Goal: Task Accomplishment & Management: Use online tool/utility

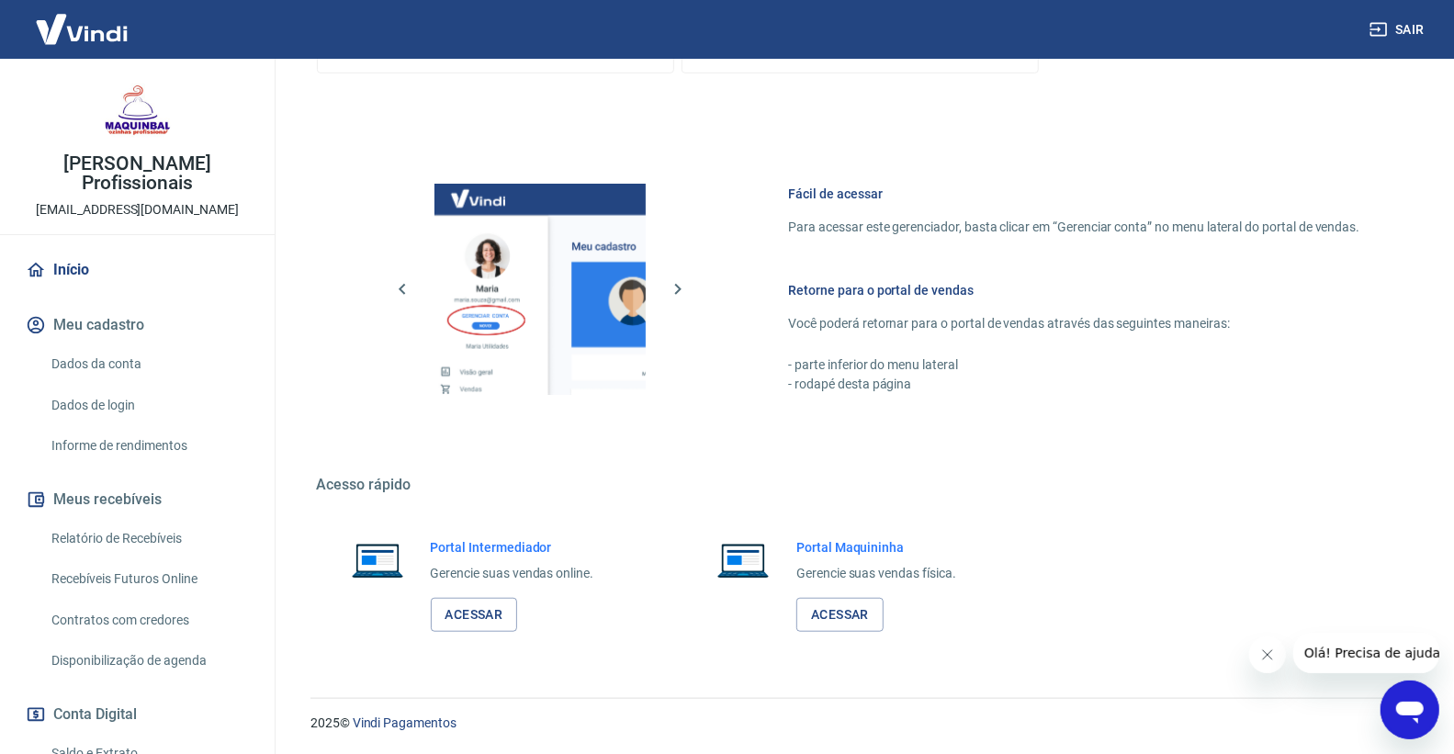
scroll to position [204, 0]
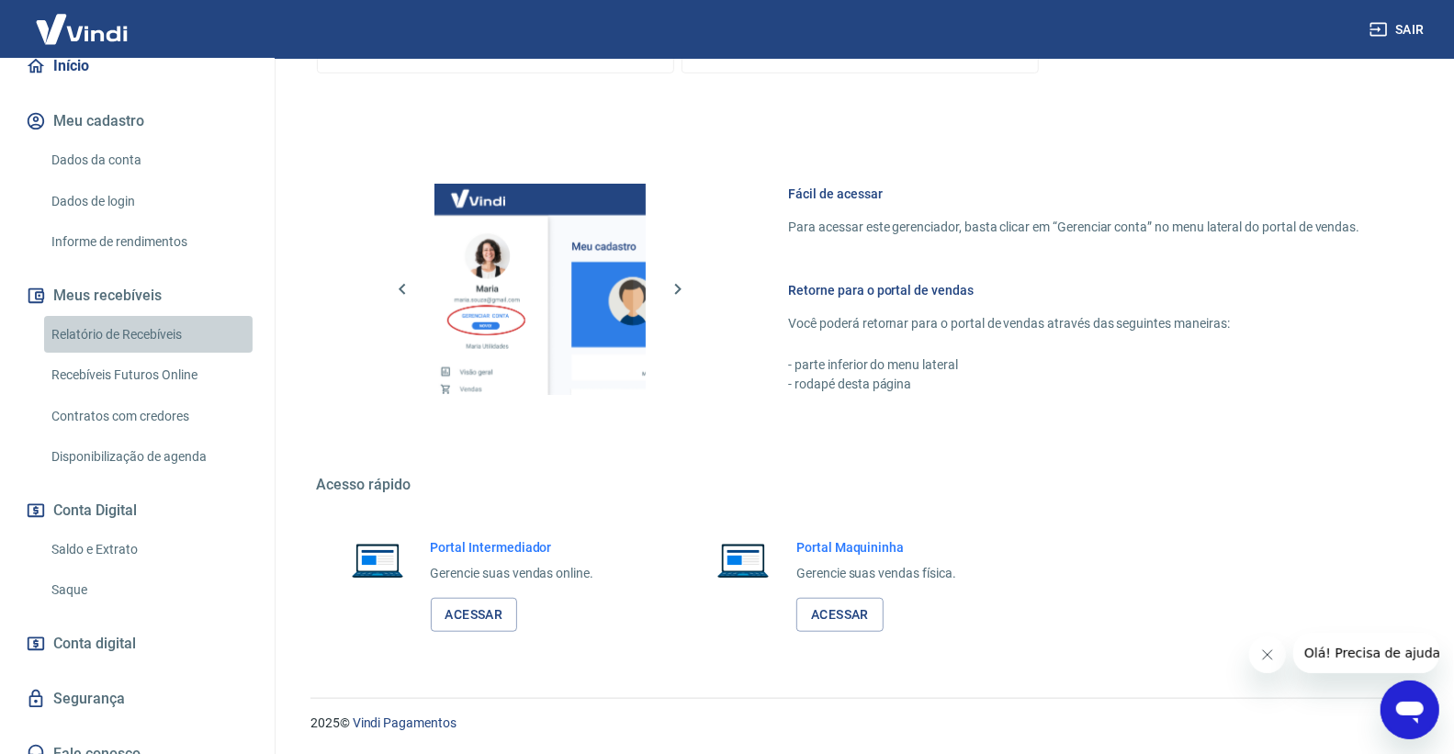
click at [156, 338] on link "Relatório de Recebíveis" at bounding box center [148, 335] width 209 height 38
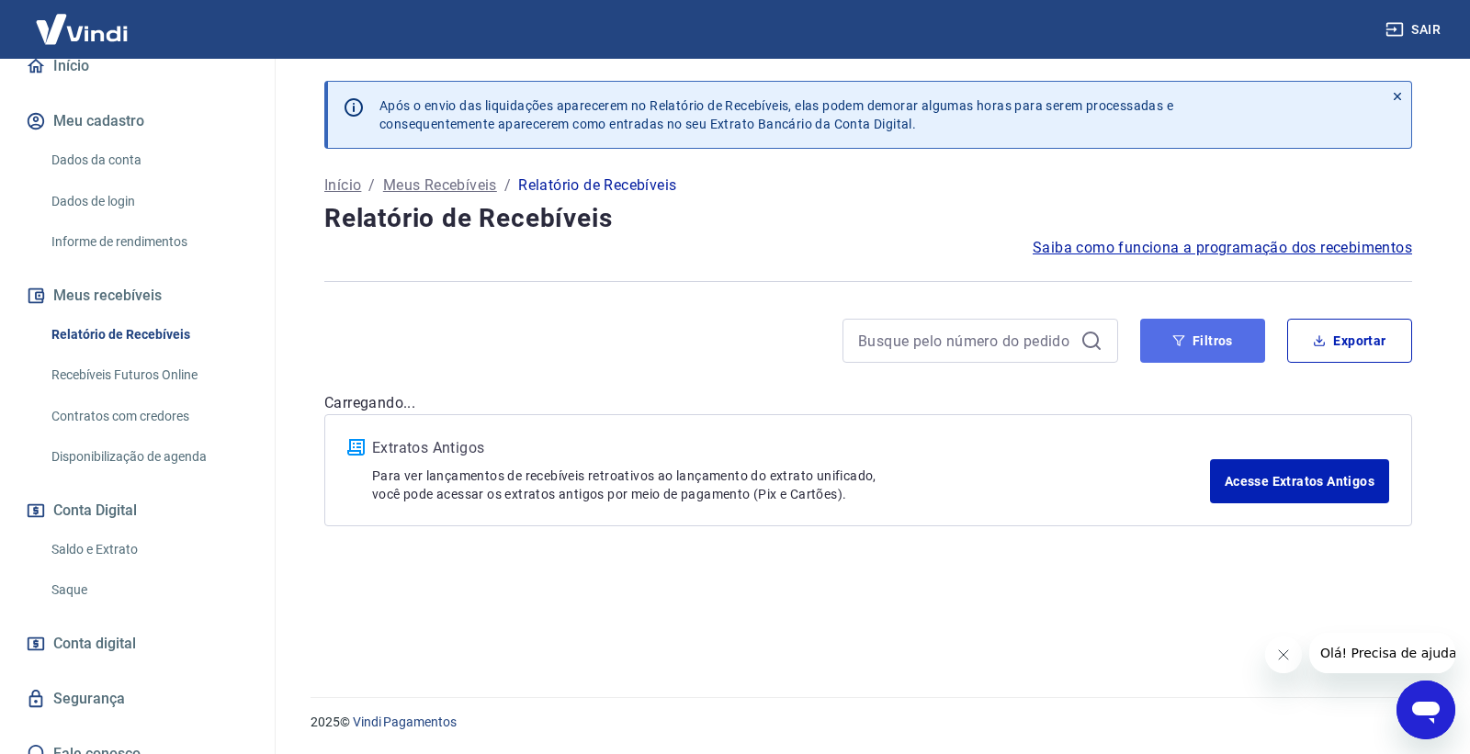
click at [1152, 324] on button "Filtros" at bounding box center [1202, 341] width 125 height 44
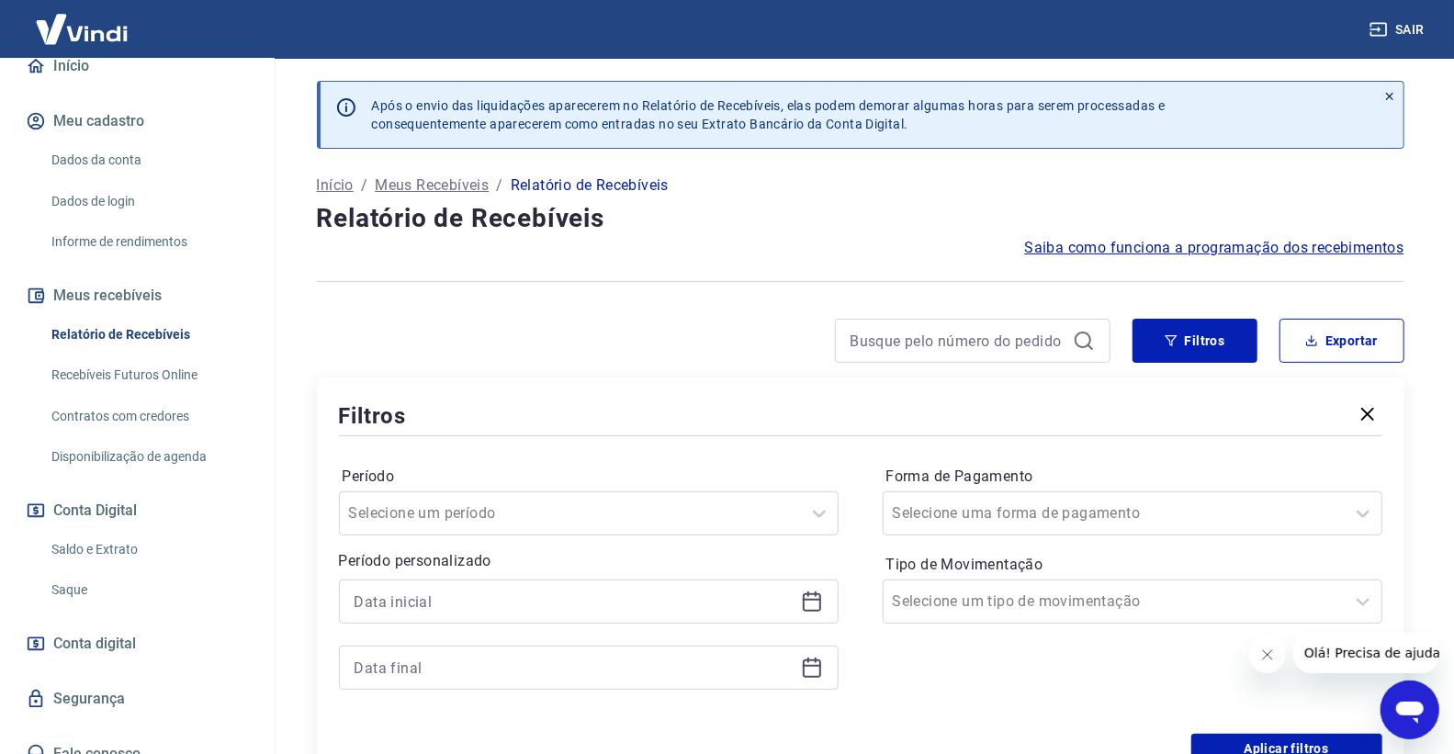
click at [812, 604] on icon at bounding box center [812, 602] width 22 height 22
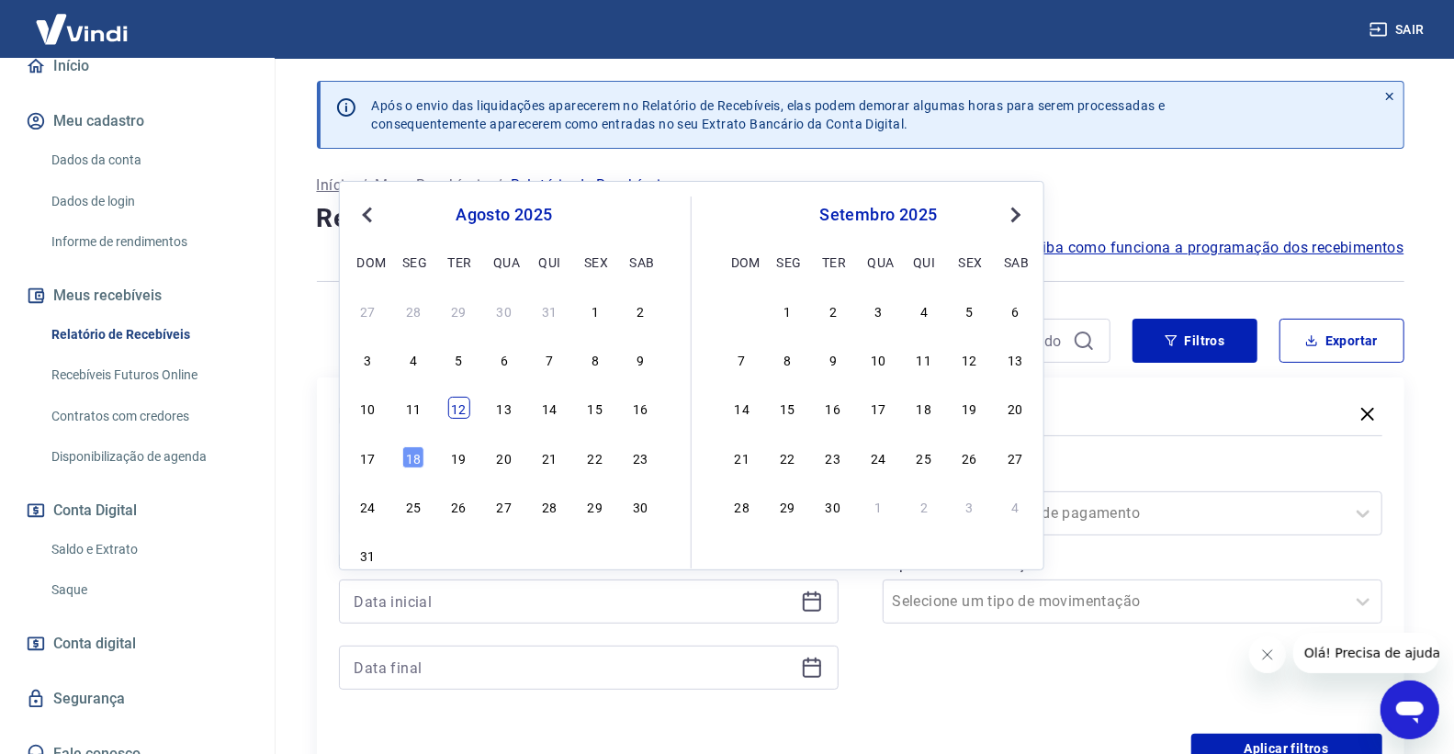
click at [456, 401] on div "12" at bounding box center [458, 408] width 22 height 22
type input "[DATE]"
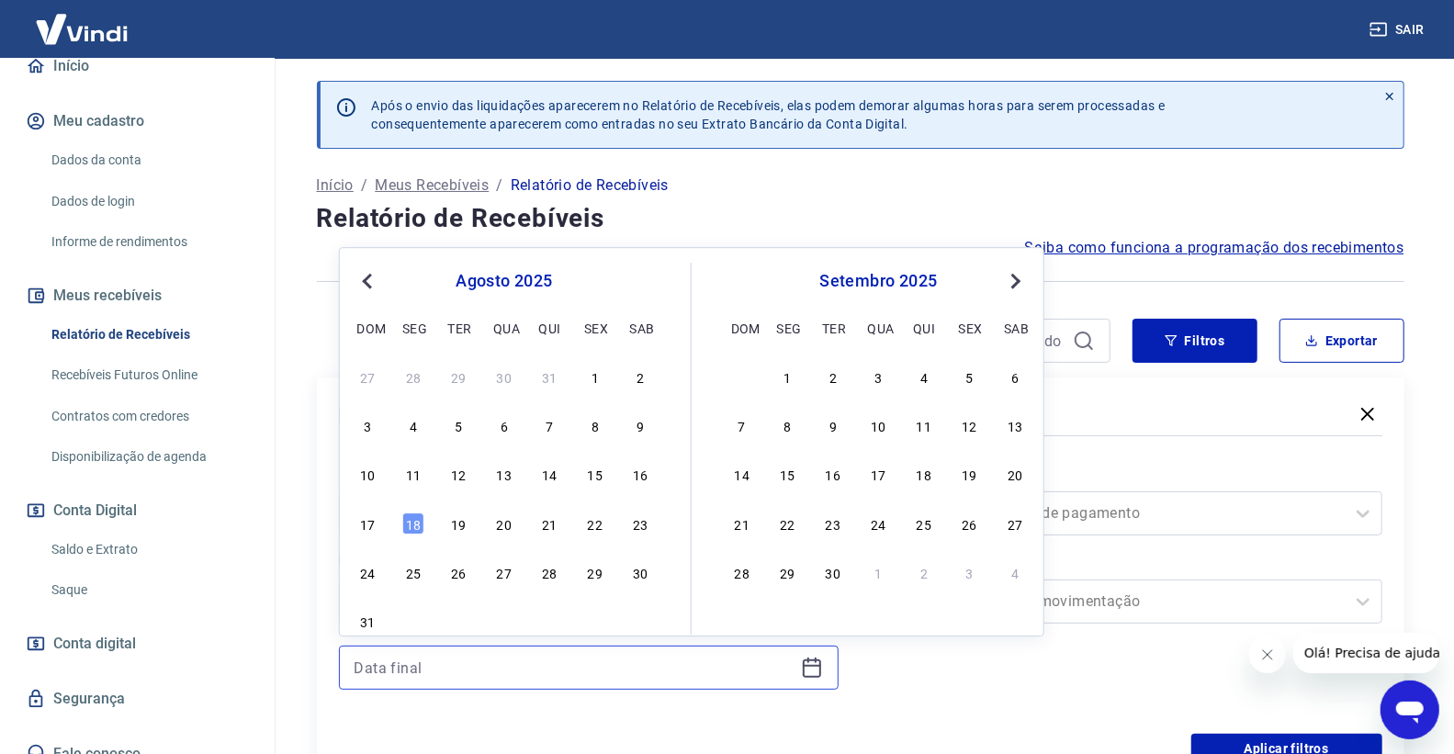
click at [456, 672] on input at bounding box center [574, 668] width 439 height 28
click at [496, 483] on div "13" at bounding box center [504, 475] width 22 height 22
type input "[DATE]"
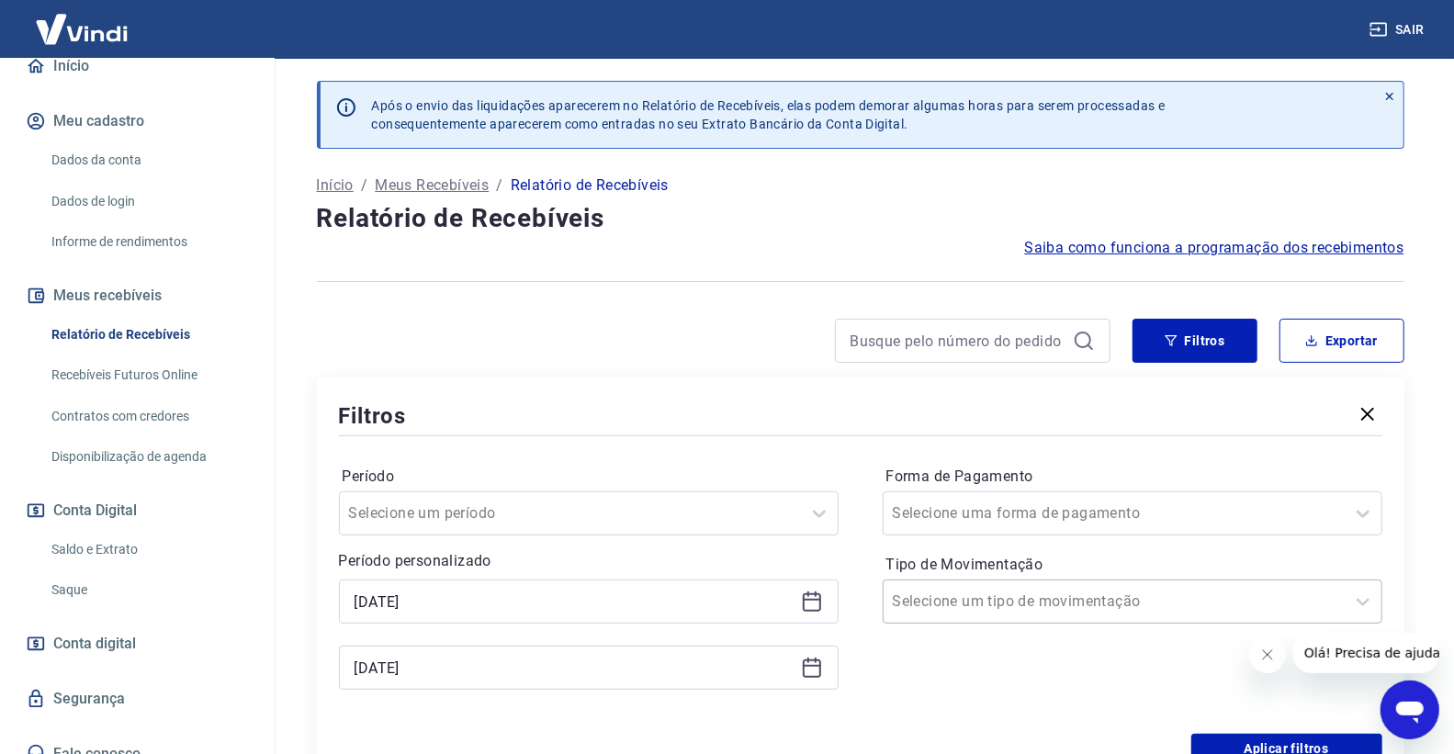
scroll to position [9, 0]
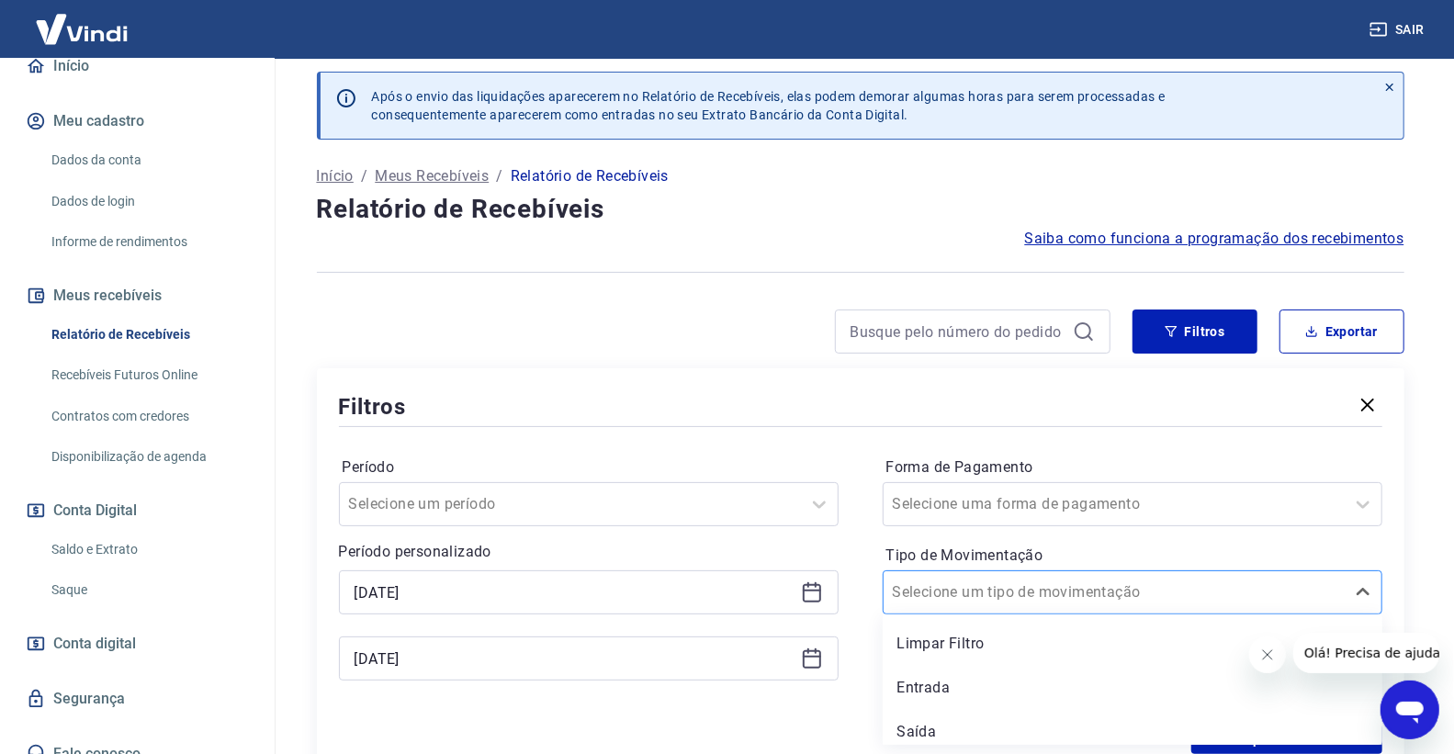
click at [955, 595] on input "Tipo de Movimentação" at bounding box center [986, 592] width 186 height 22
click at [889, 684] on div "Entrada" at bounding box center [1133, 688] width 500 height 37
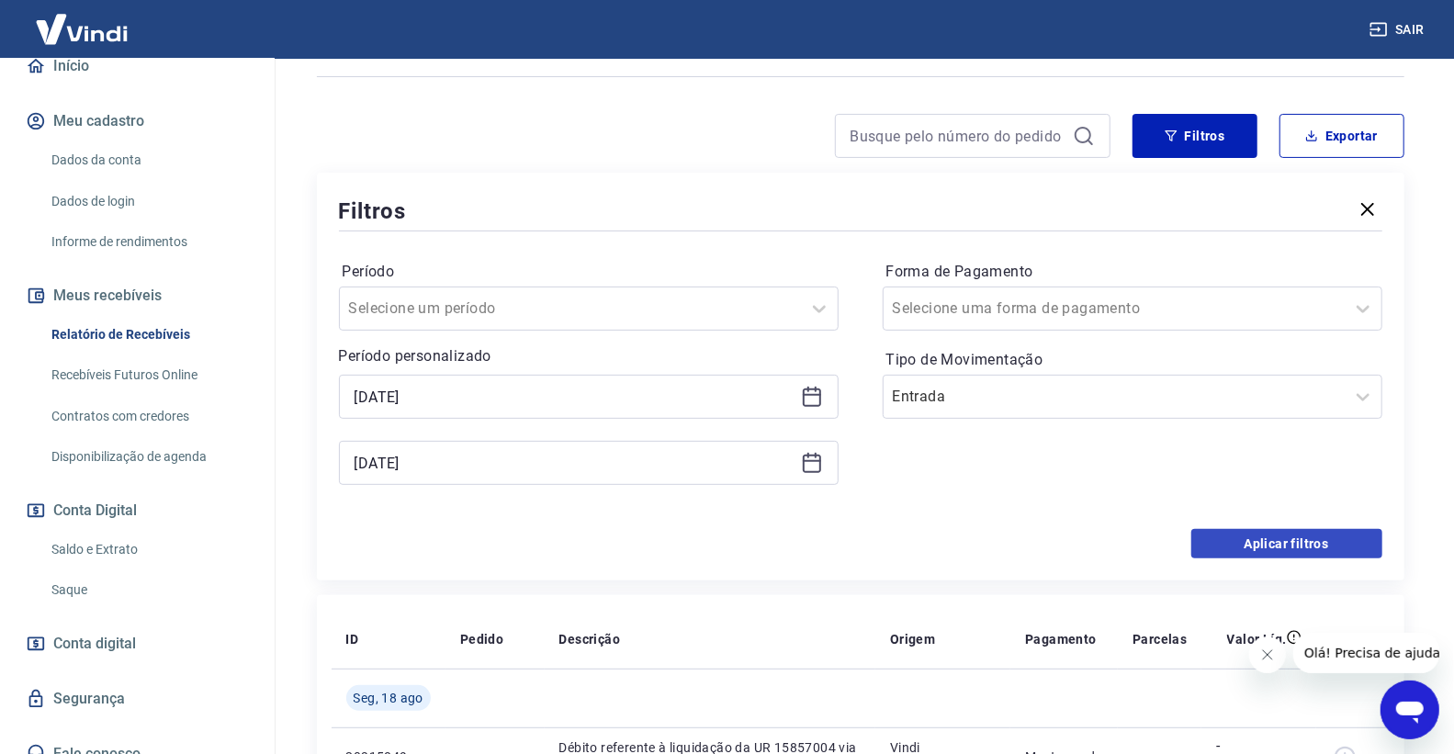
scroll to position [213, 0]
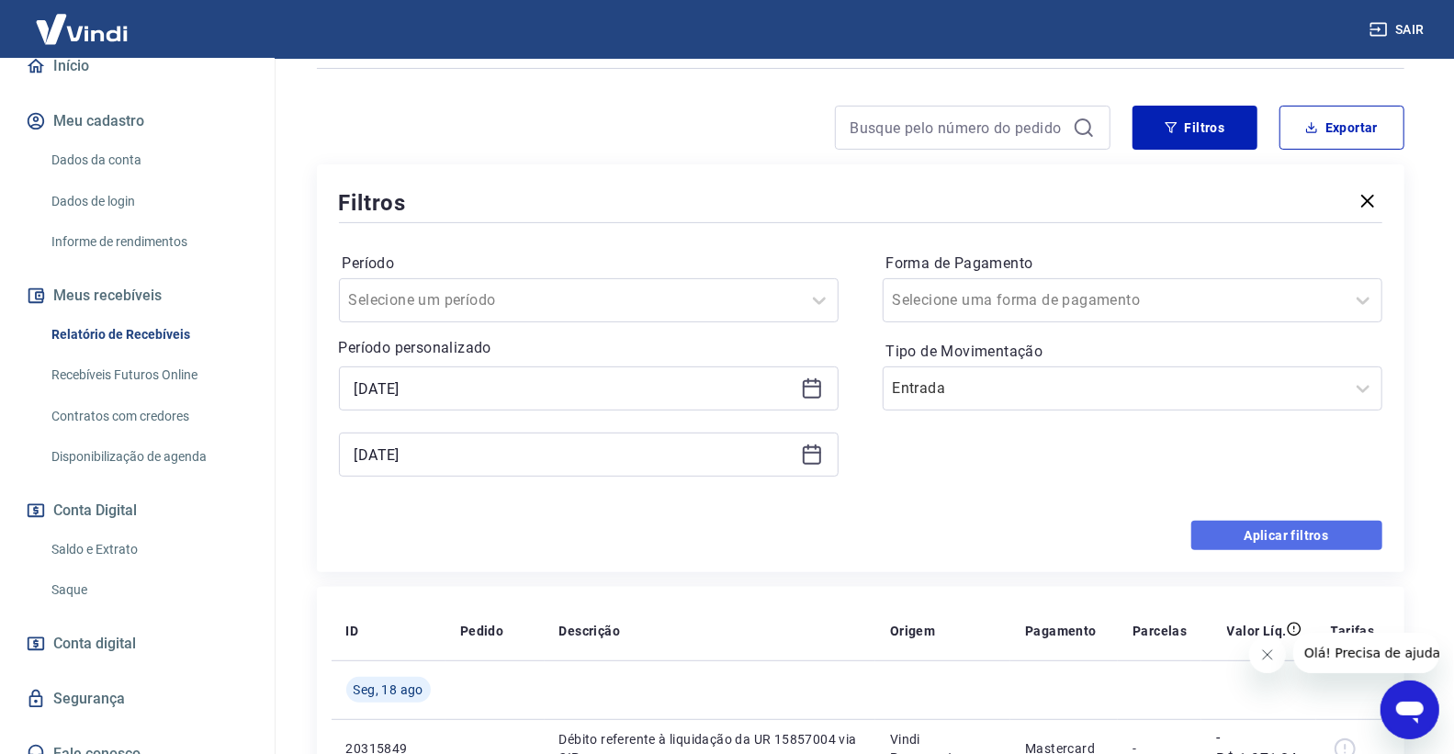
click at [1225, 527] on button "Aplicar filtros" at bounding box center [1286, 535] width 191 height 29
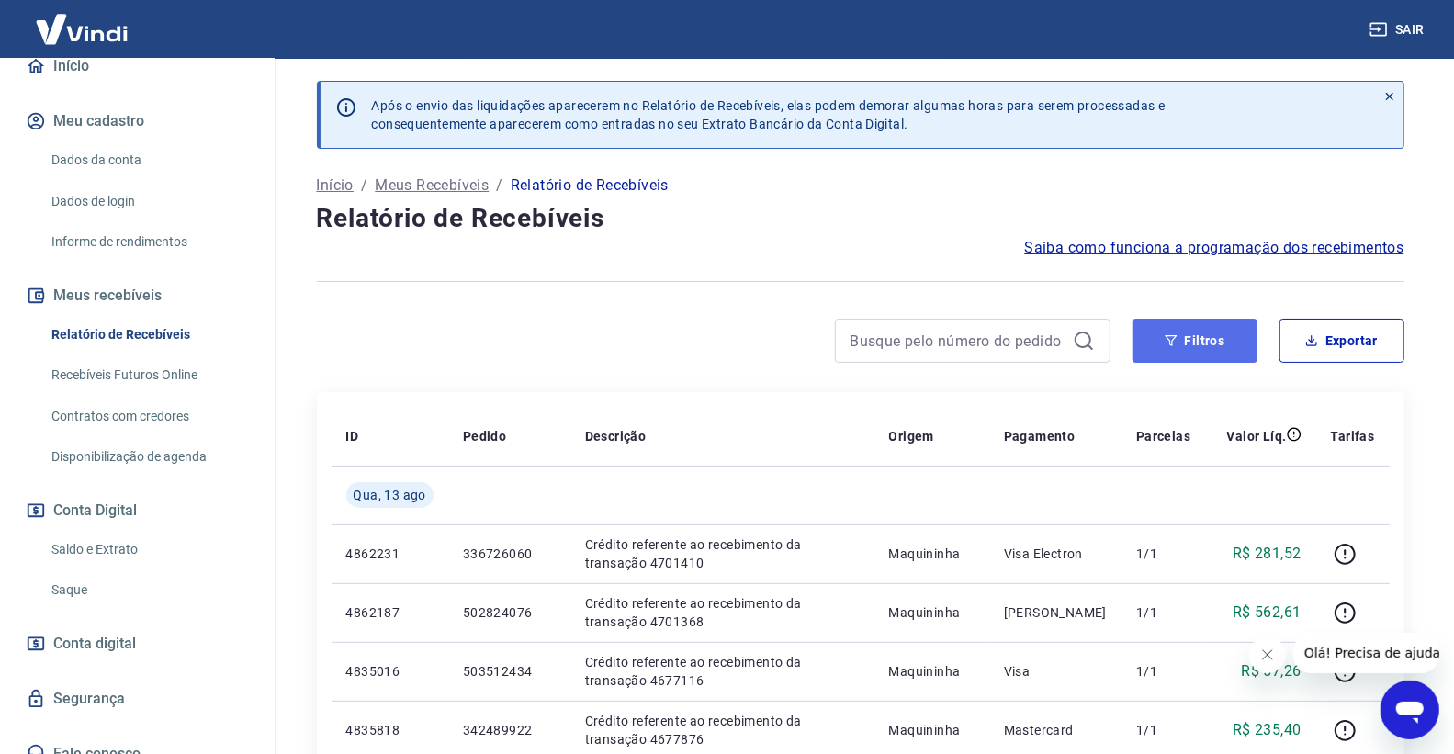
click at [1192, 361] on button "Filtros" at bounding box center [1195, 341] width 125 height 44
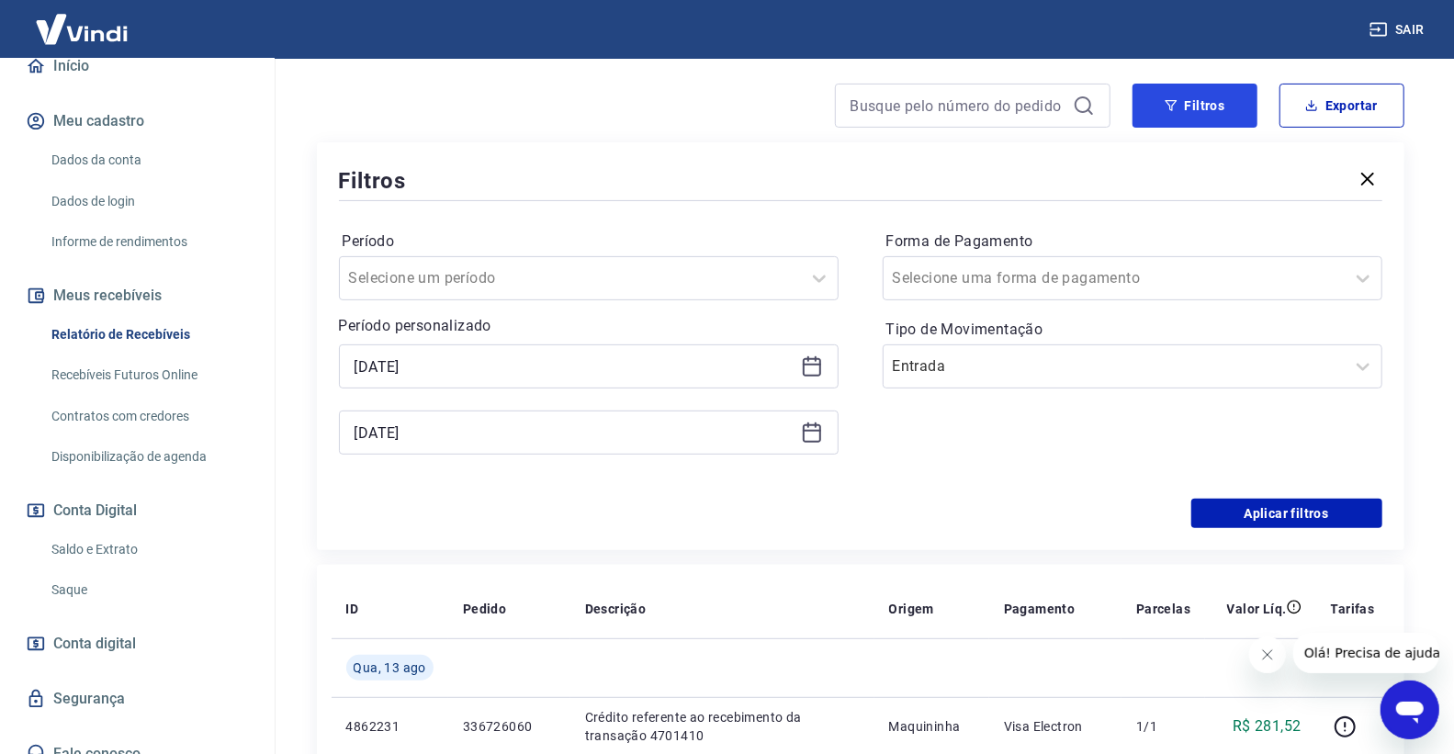
scroll to position [306, 0]
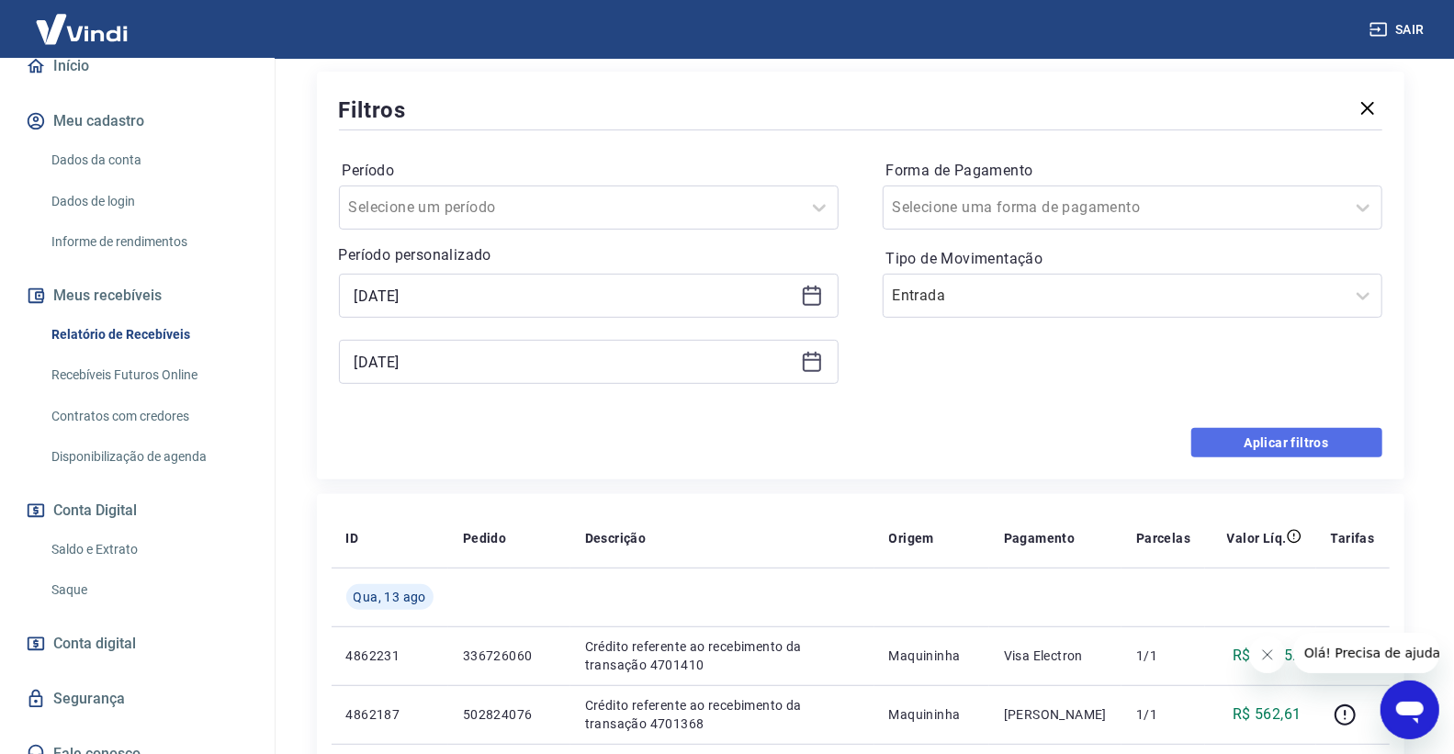
click at [1222, 447] on button "Aplicar filtros" at bounding box center [1286, 442] width 191 height 29
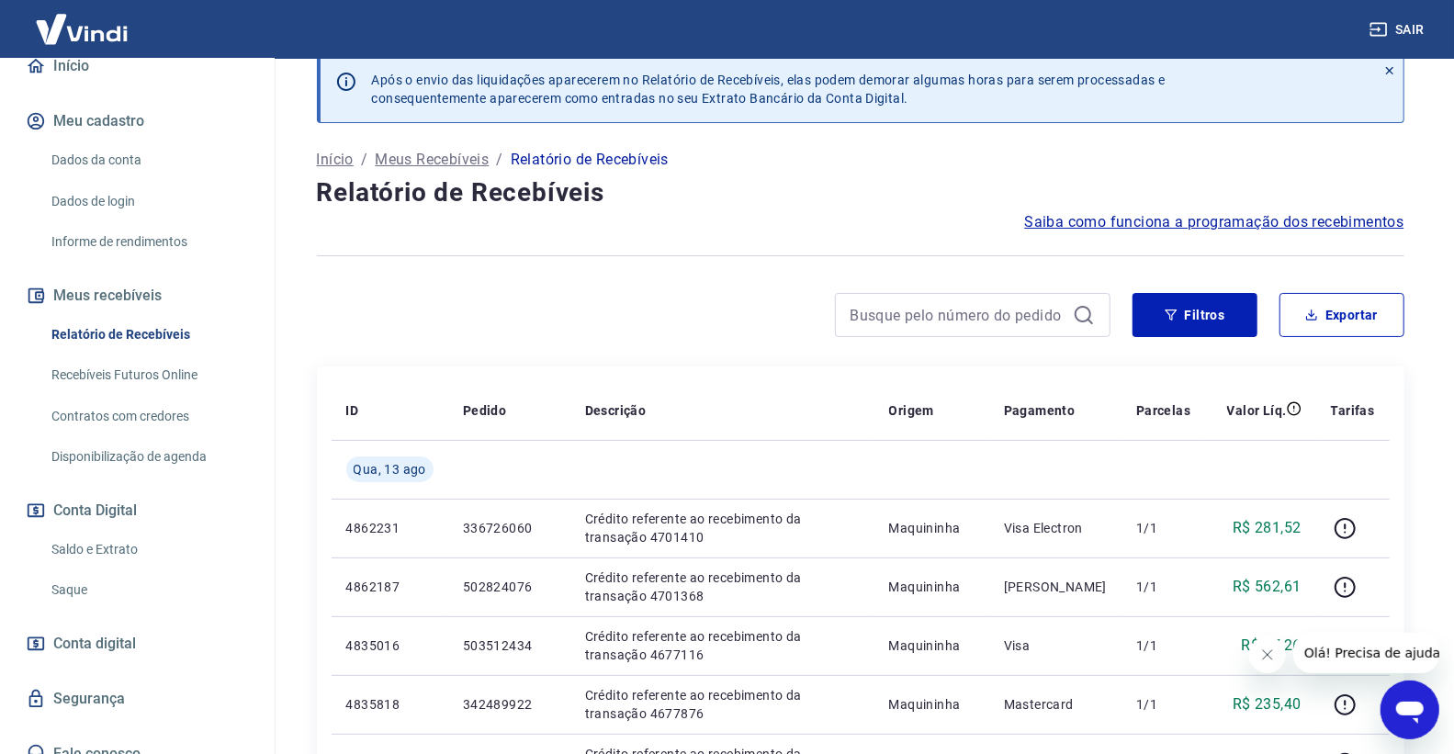
scroll to position [102, 0]
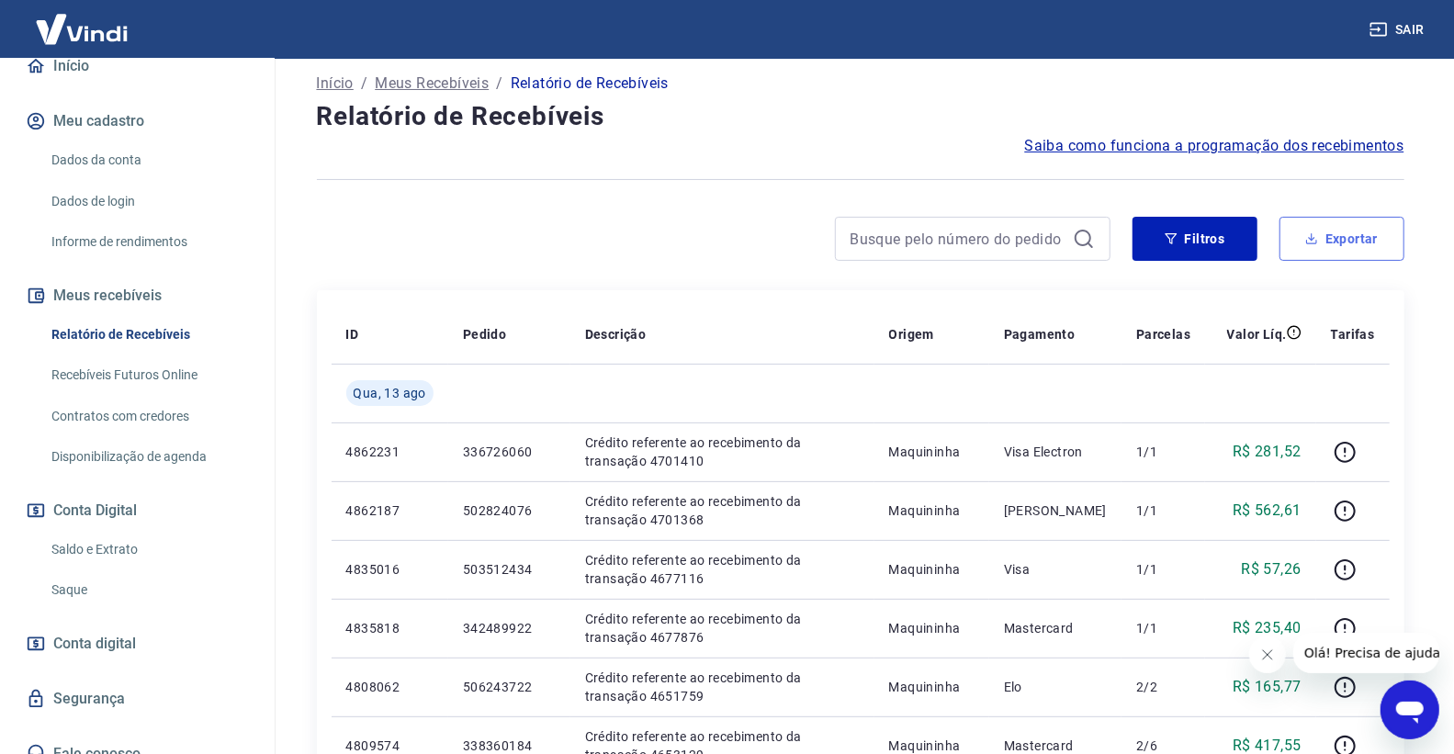
click at [1301, 239] on button "Exportar" at bounding box center [1342, 239] width 125 height 44
type input "[DATE]"
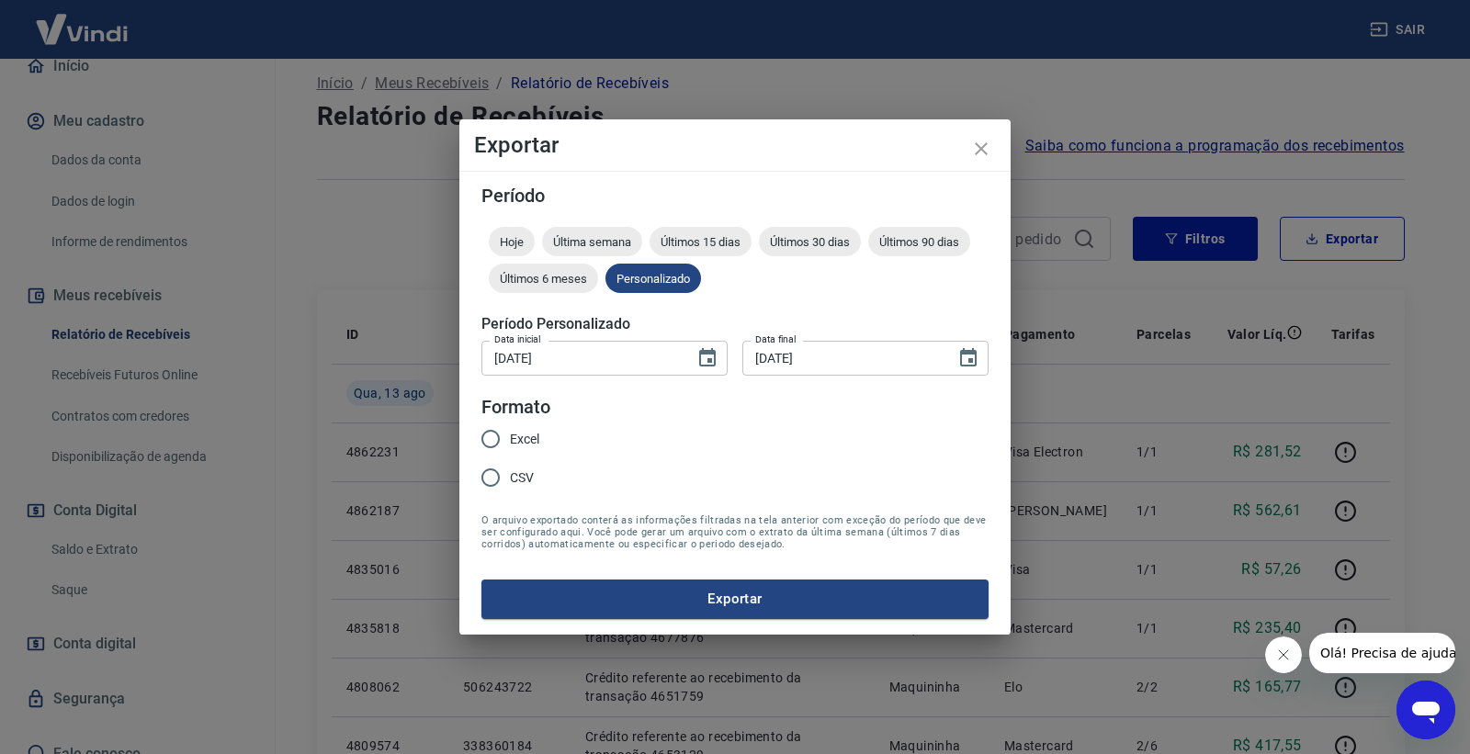
click at [509, 430] on input "Excel" at bounding box center [490, 439] width 39 height 39
radio input "true"
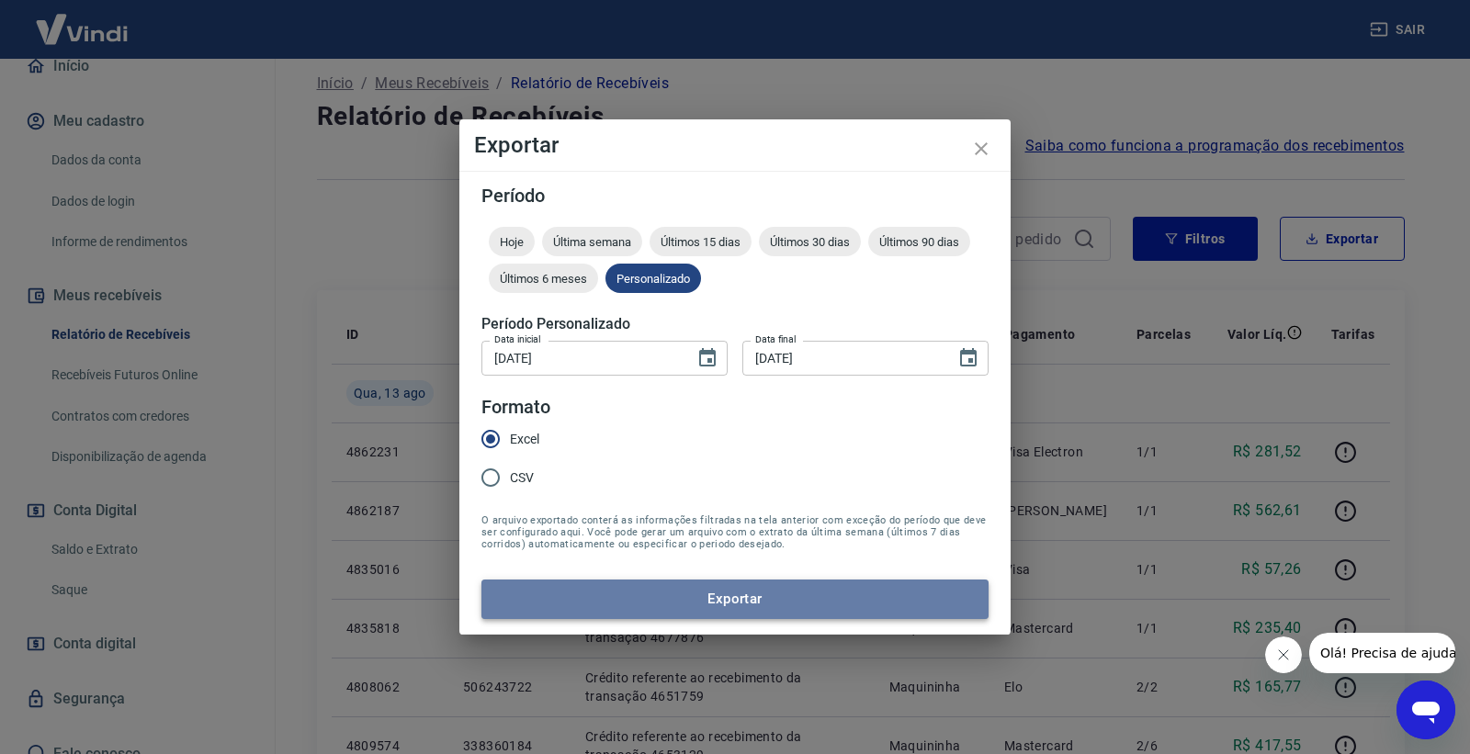
click at [801, 592] on button "Exportar" at bounding box center [734, 599] width 507 height 39
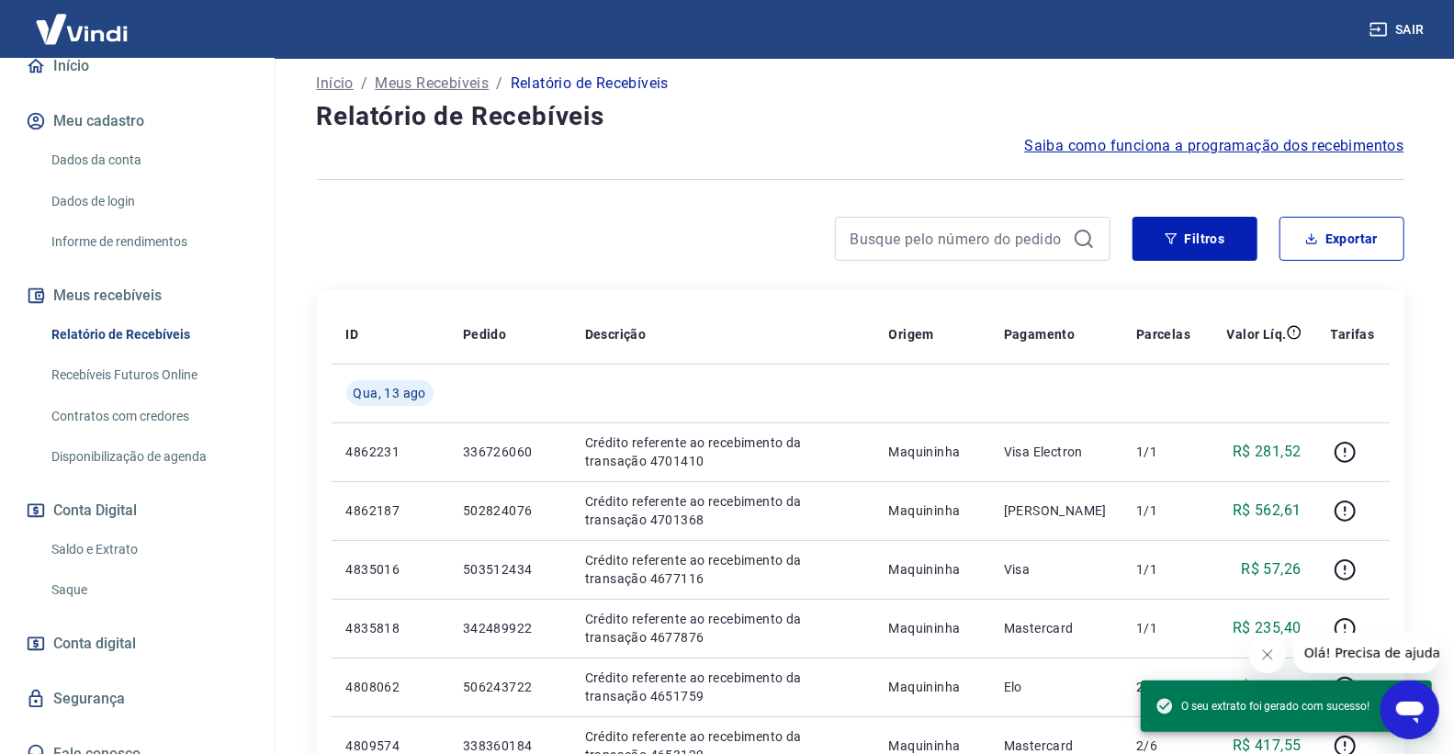
click at [96, 551] on link "Saldo e Extrato" at bounding box center [148, 550] width 209 height 38
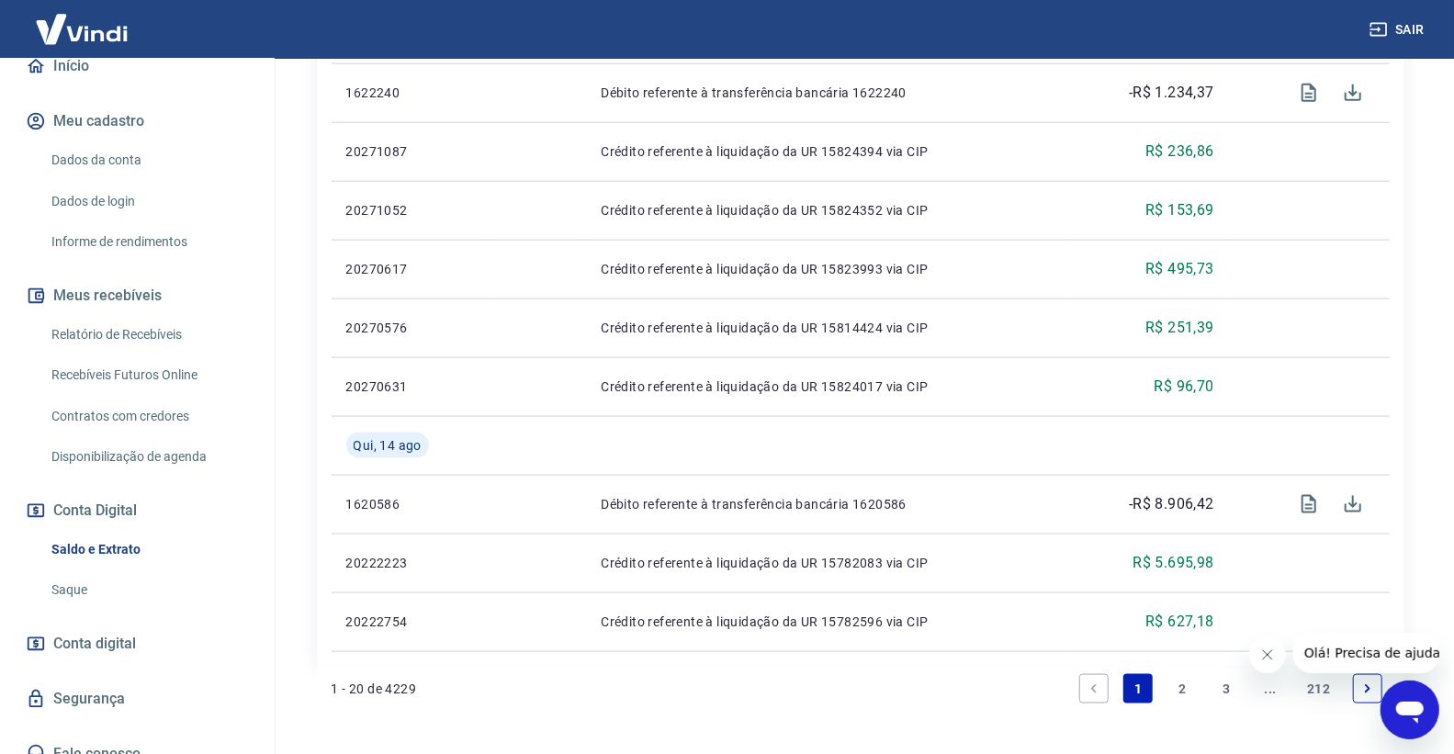
scroll to position [1347, 0]
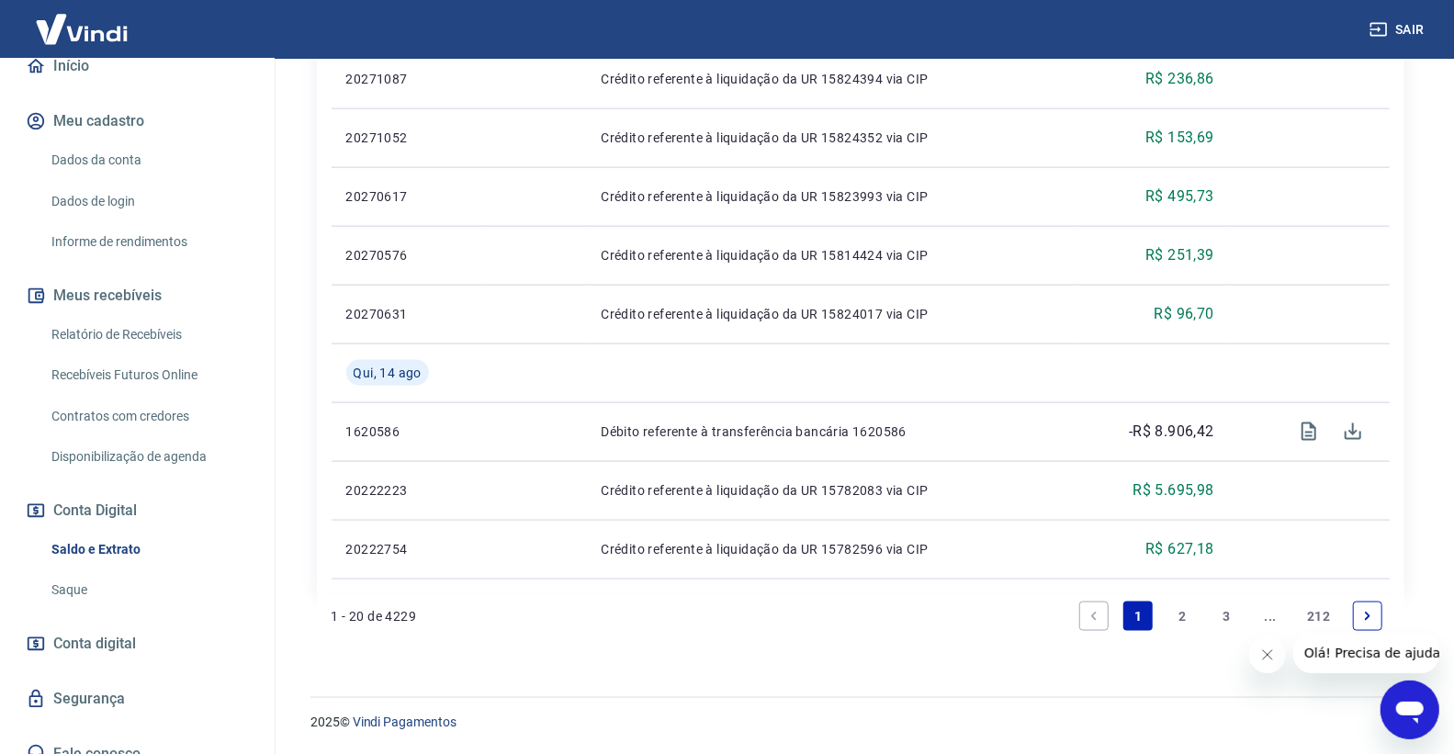
click at [1176, 621] on link "2" at bounding box center [1182, 616] width 29 height 29
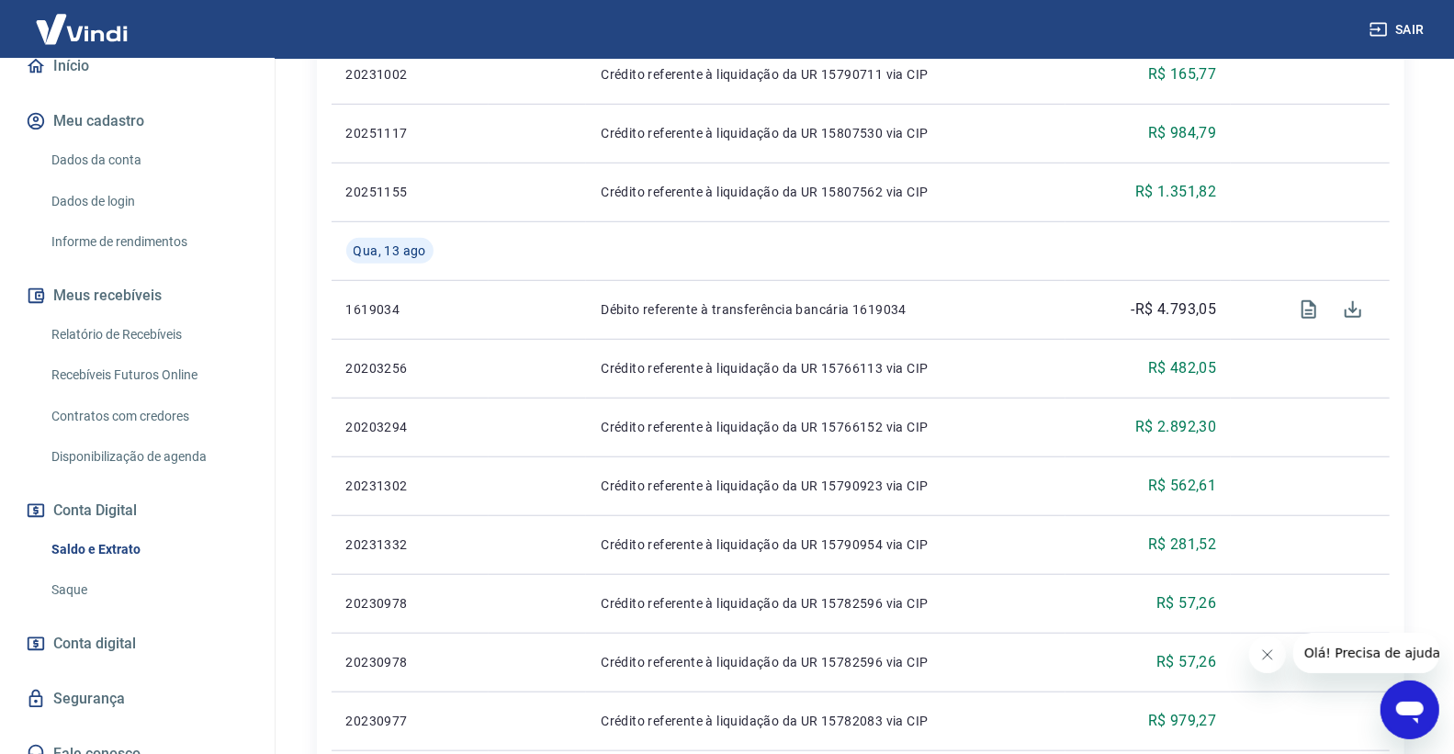
scroll to position [714, 0]
